Goal: Communication & Community: Answer question/provide support

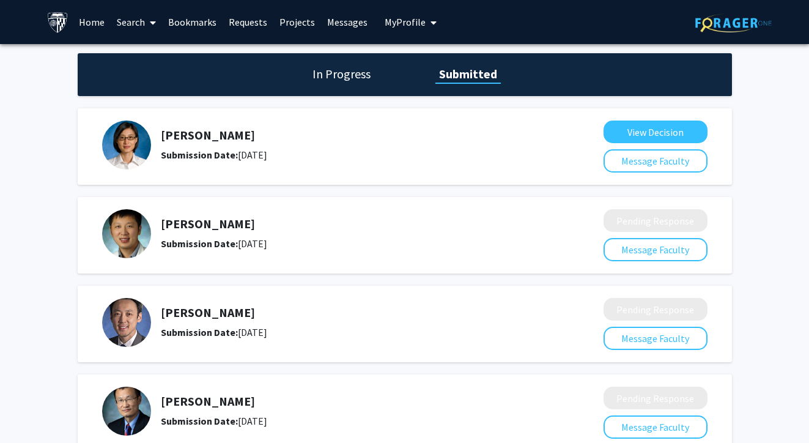
click at [127, 24] on link "Search" at bounding box center [136, 22] width 51 height 43
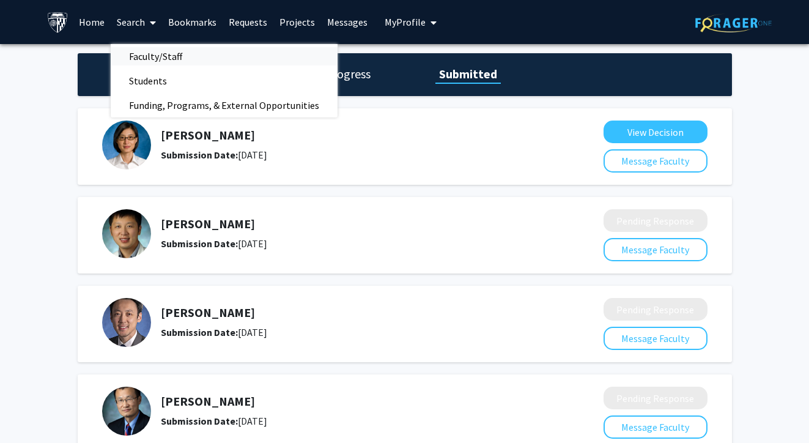
click at [147, 53] on span "Faculty/Staff" at bounding box center [156, 56] width 90 height 24
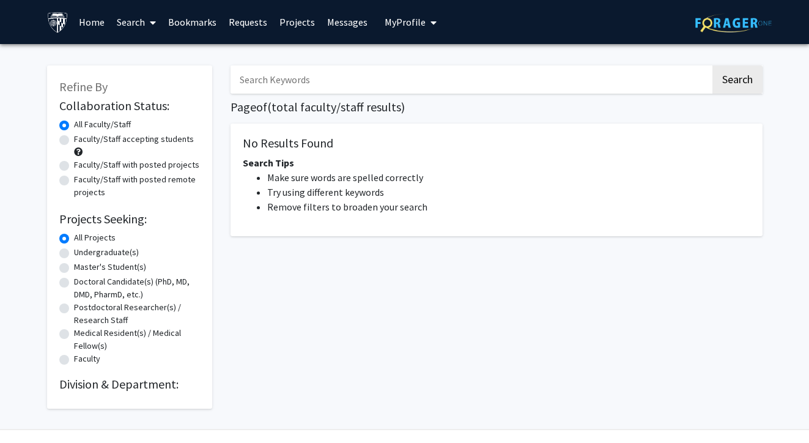
click at [274, 92] on input "Search Keywords" at bounding box center [471, 79] width 480 height 28
click at [438, 81] on input "Search Keywords" at bounding box center [471, 79] width 480 height 28
type input "oncology"
click at [736, 81] on button "Search" at bounding box center [738, 79] width 50 height 28
click at [737, 80] on button "Search" at bounding box center [738, 79] width 50 height 28
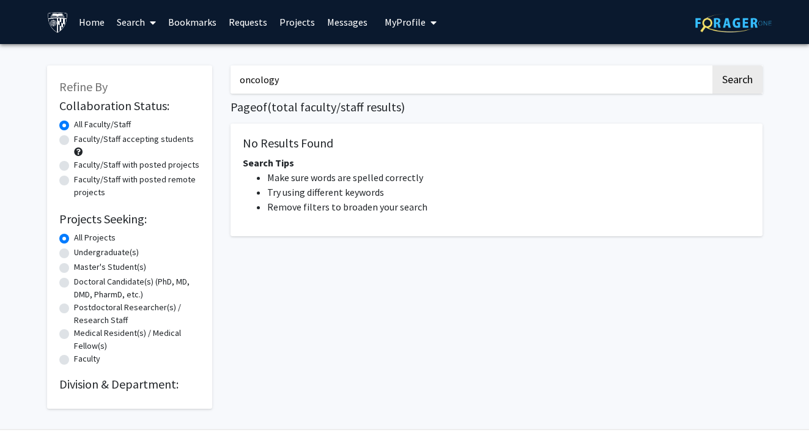
click at [654, 43] on div "Skip navigation Home Search Bookmarks Requests Projects Messages My Profile [PE…" at bounding box center [405, 22] width 734 height 44
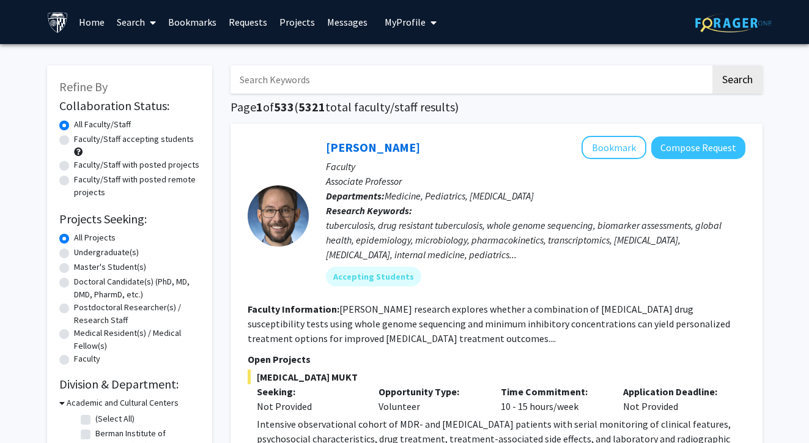
click at [438, 74] on input "Search Keywords" at bounding box center [471, 79] width 480 height 28
click at [736, 81] on button "Search" at bounding box center [738, 79] width 50 height 28
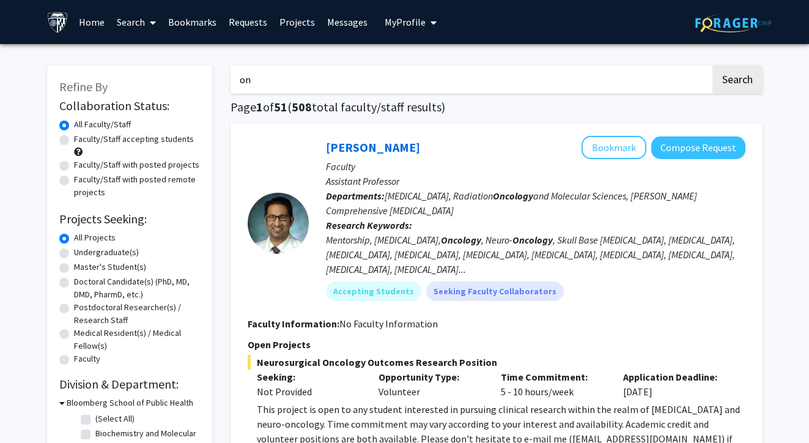
type input "o"
type input "molecular biology"
click at [736, 81] on button "Search" at bounding box center [738, 79] width 50 height 28
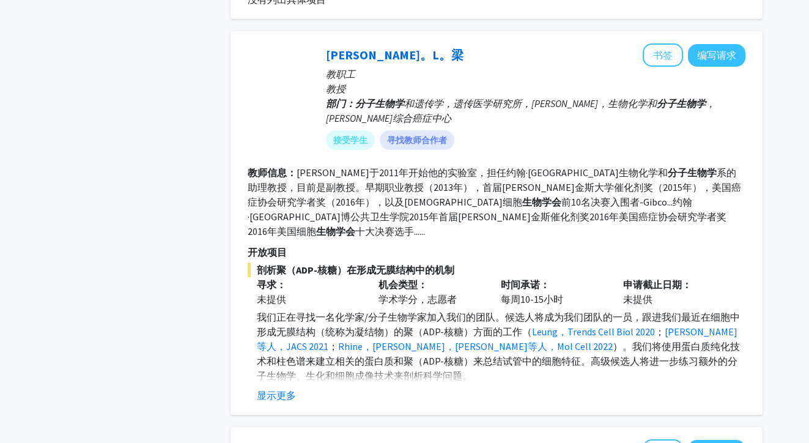
scroll to position [733, 0]
click at [287, 387] on button "显示更多" at bounding box center [276, 394] width 39 height 15
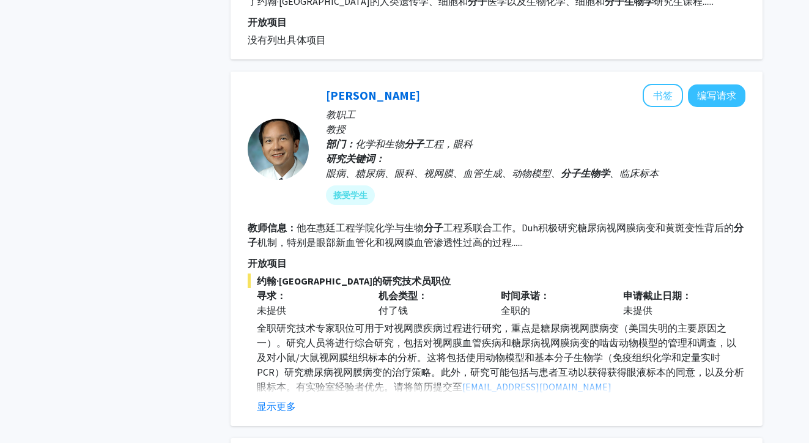
scroll to position [1548, 0]
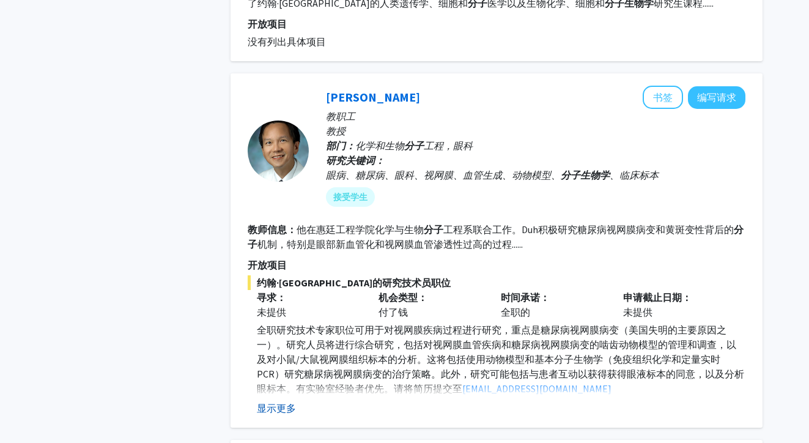
click at [287, 401] on button "显示更多" at bounding box center [276, 408] width 39 height 15
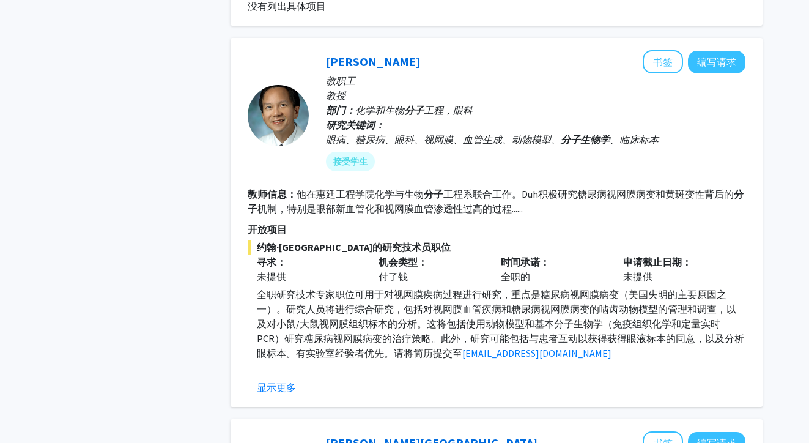
scroll to position [1588, 0]
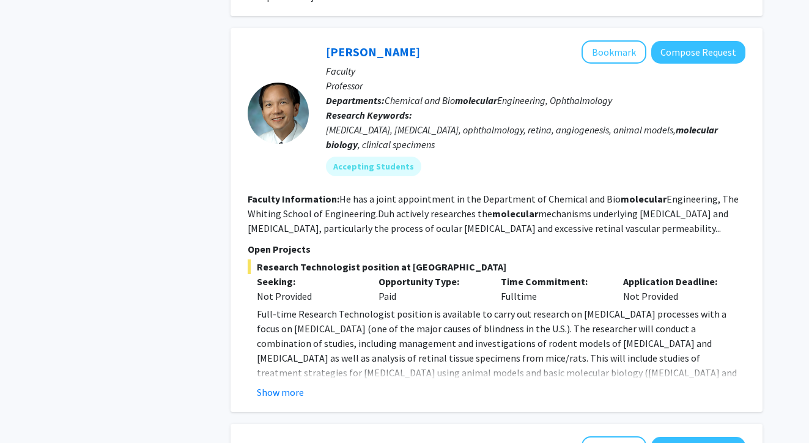
scroll to position [1725, 0]
click at [269, 385] on button "Show more" at bounding box center [280, 392] width 47 height 15
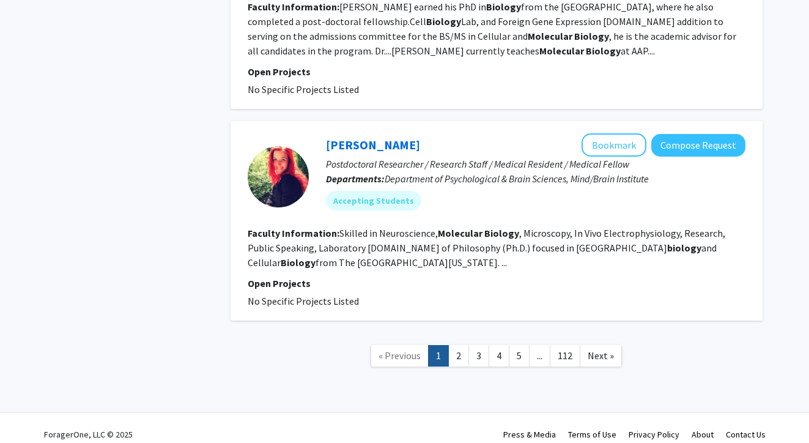
scroll to position [2563, 0]
click at [464, 346] on link "2" at bounding box center [458, 356] width 21 height 21
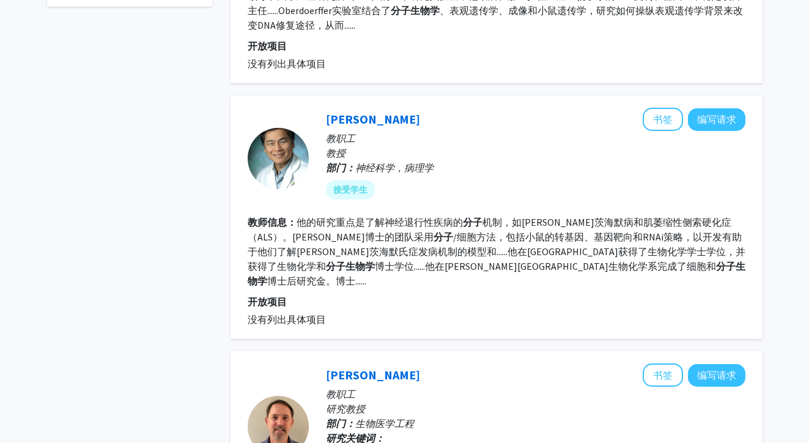
scroll to position [509, 0]
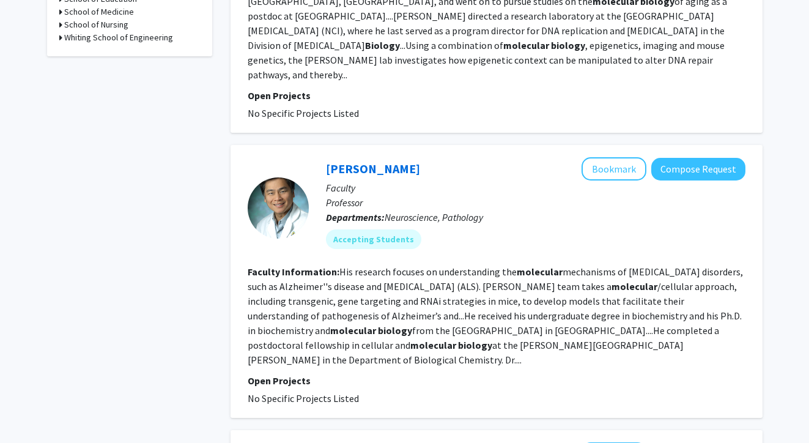
scroll to position [525, 0]
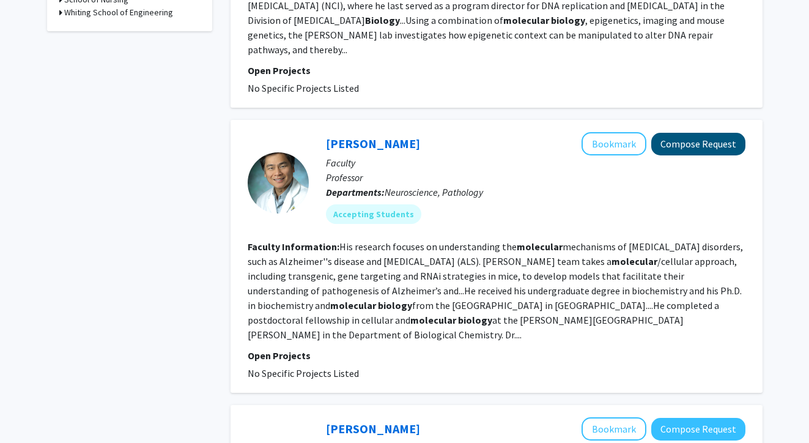
click at [697, 133] on button "Compose Request" at bounding box center [698, 144] width 94 height 23
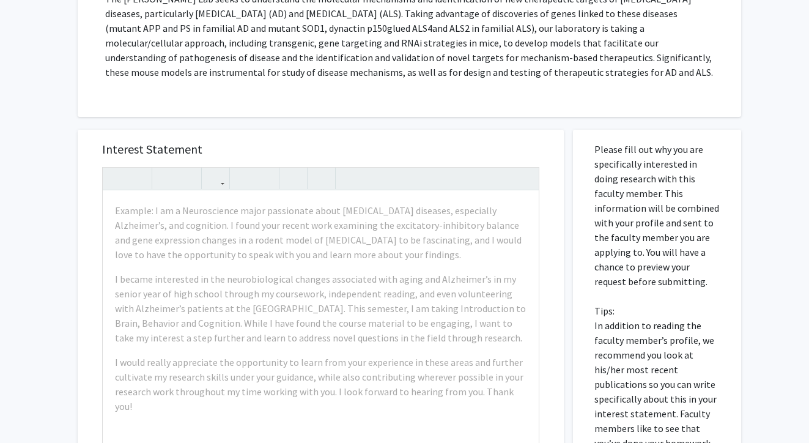
scroll to position [288, 0]
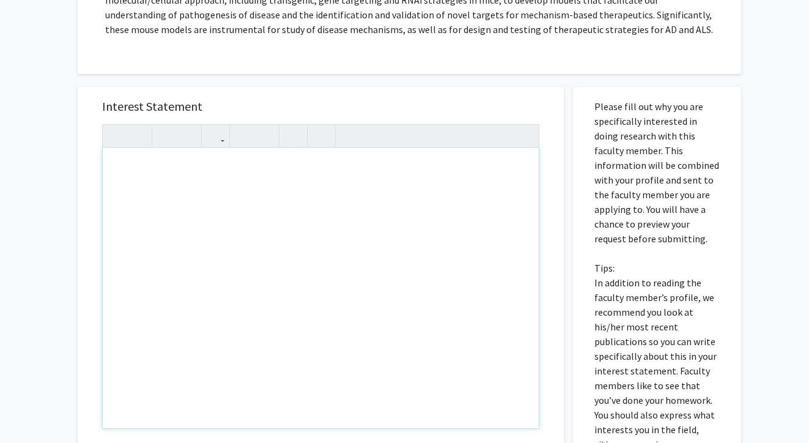
click at [300, 338] on div "Note to users with screen readers: Please press Alt+0 or Option+0 to deactivate…" at bounding box center [321, 288] width 436 height 280
paste div "Note to users with screen readers: Please press Alt+0 or Option+0 to deactivate…"
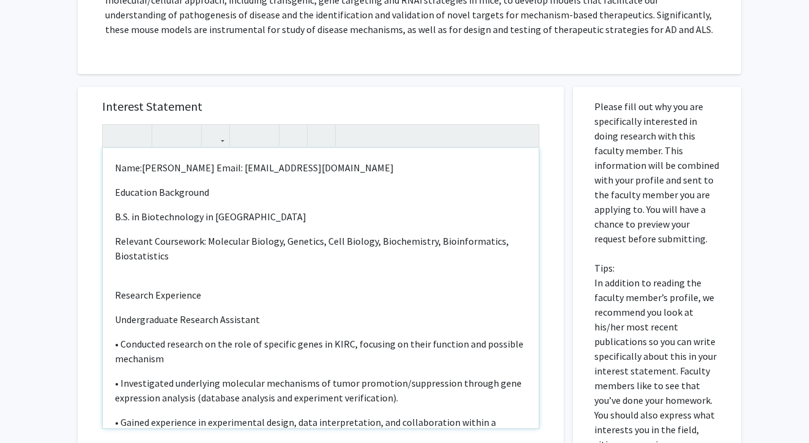
type textarea "<l>Ipsu:Dolorsi Amet Conse: adipi20@el.sed</d><e>Temporinc Utlaboreet</d><m>A.E…"
drag, startPoint x: 198, startPoint y: 169, endPoint x: 101, endPoint y: 171, distance: 97.3
click at [101, 171] on div "Interest Statement Name:[PERSON_NAME] Email: [EMAIL_ADDRESS][DOMAIN_NAME] Educa…" at bounding box center [321, 269] width 462 height 365
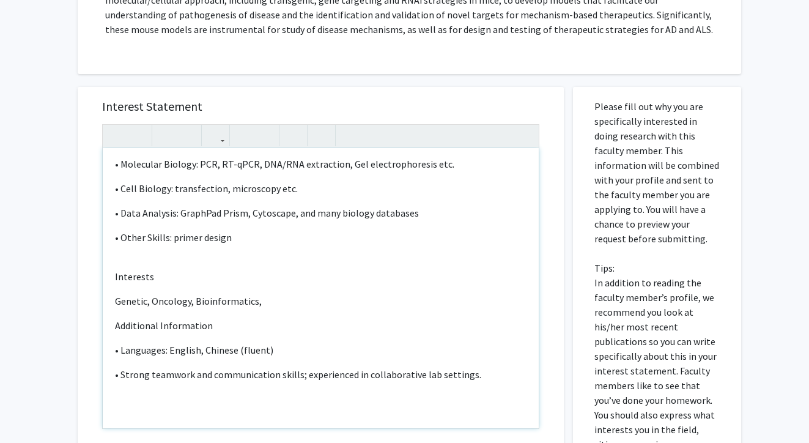
scroll to position [336, 0]
click at [484, 378] on p "• Strong teamwork and communication skills; experienced in collaborative lab se…" at bounding box center [321, 374] width 412 height 15
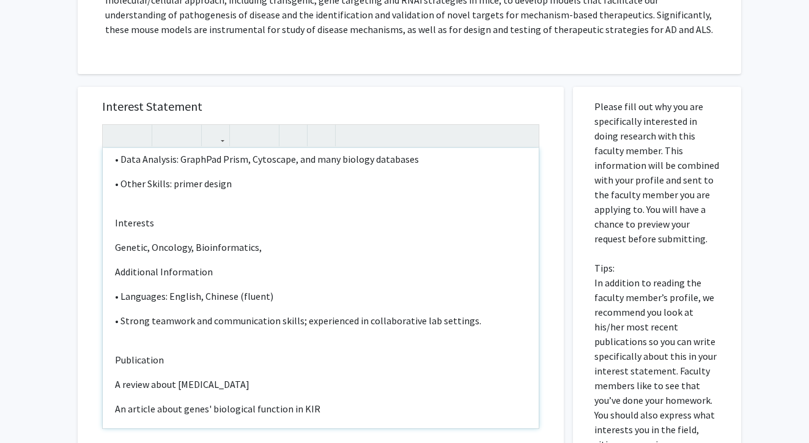
type textarea "<l>Ipsum: dolor01@si.ame</c><a>Elitseddo Eiusmodtem</i><u>L.E. do Magnaaliquaen…"
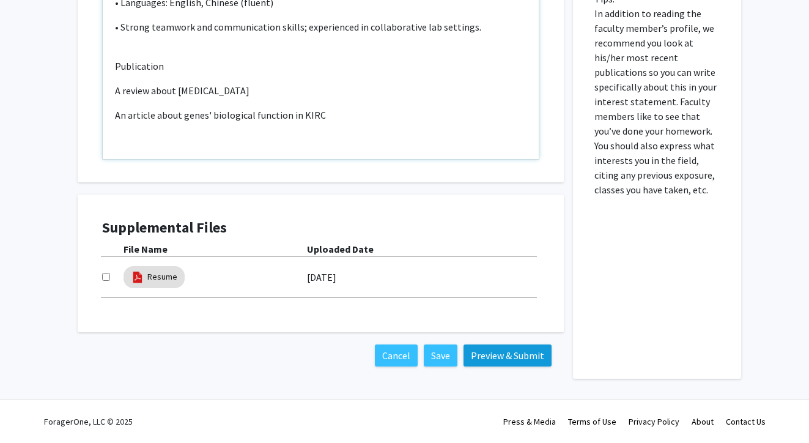
scroll to position [558, 0]
click at [497, 348] on button "Preview & Submit" at bounding box center [508, 355] width 88 height 22
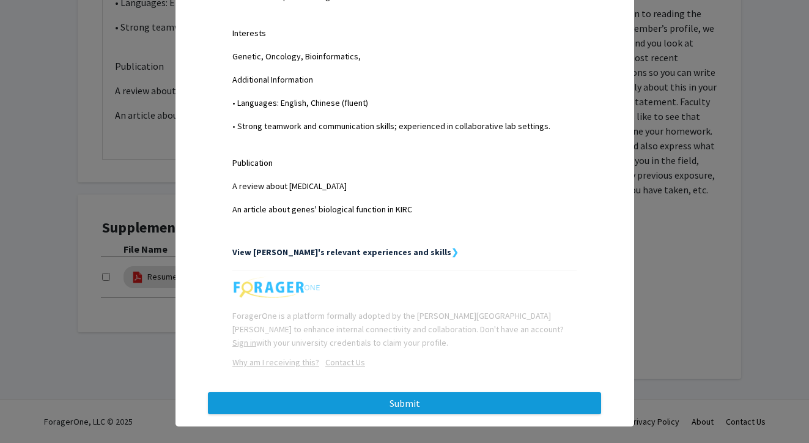
scroll to position [727, 0]
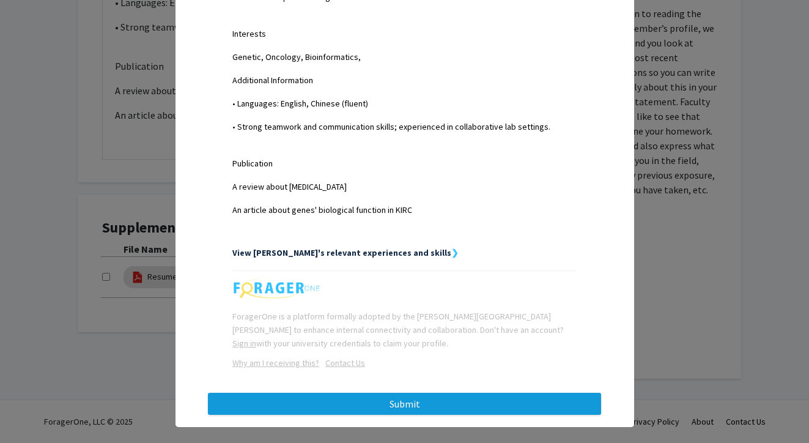
click at [387, 393] on button "Submit" at bounding box center [404, 404] width 393 height 22
